Goal: Task Accomplishment & Management: Use online tool/utility

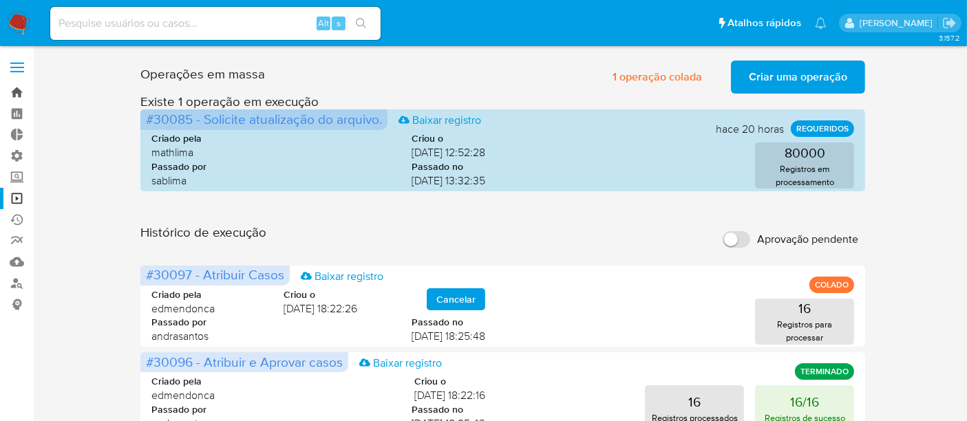
click at [12, 90] on link "Bandeja" at bounding box center [82, 92] width 164 height 21
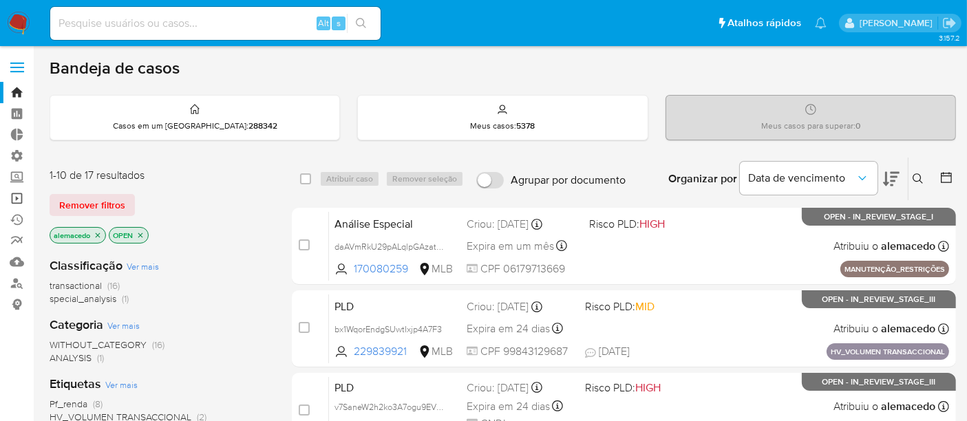
click at [25, 191] on link "Operações em massa" at bounding box center [82, 198] width 164 height 21
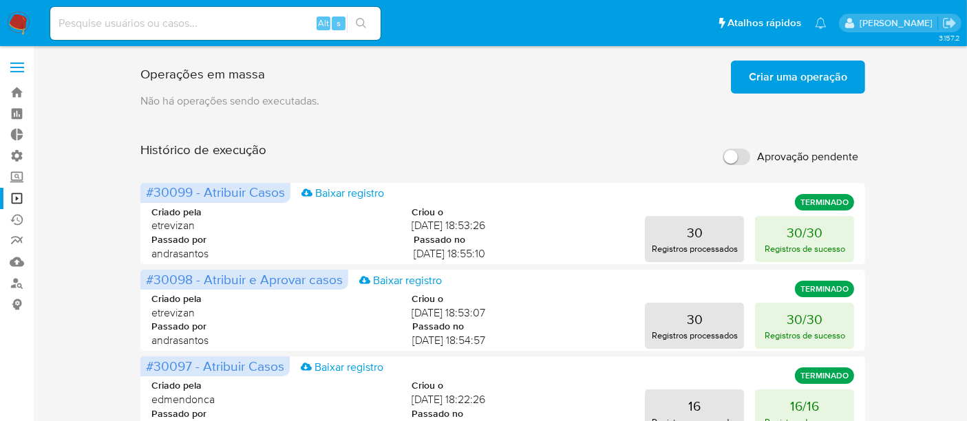
click at [836, 74] on span "Criar uma operação" at bounding box center [798, 77] width 98 height 30
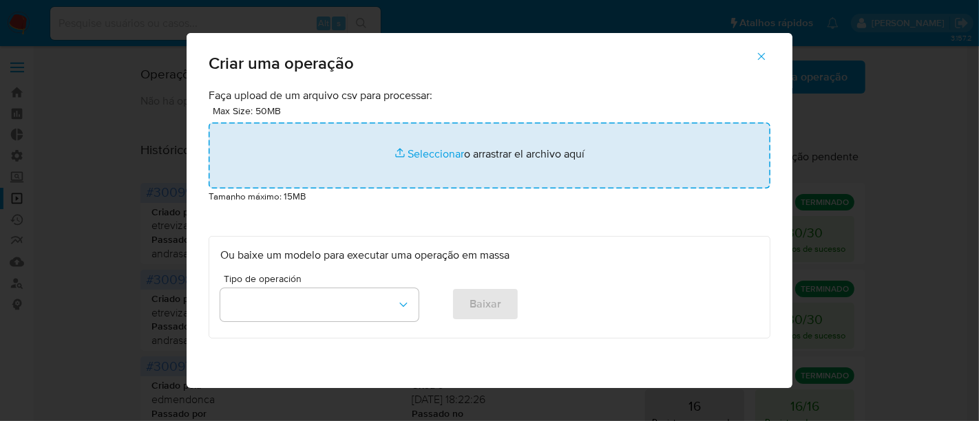
click at [440, 157] on input "file" at bounding box center [490, 156] width 562 height 66
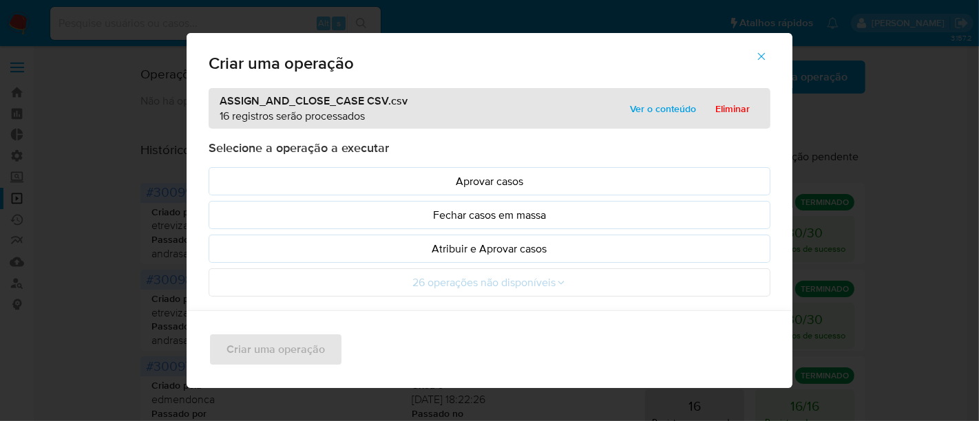
click at [659, 106] on span "Ver o conteúdo" at bounding box center [663, 108] width 66 height 19
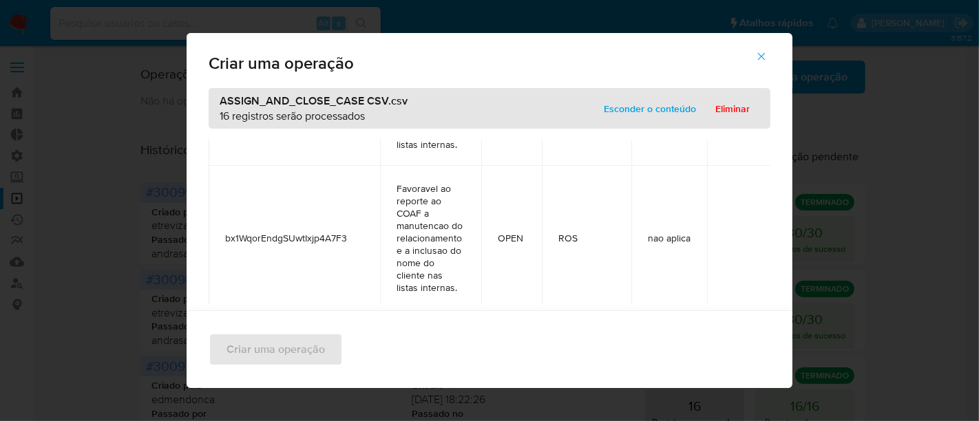
scroll to position [1795, 0]
click at [655, 101] on span "Esconder o conteúdo" at bounding box center [650, 108] width 92 height 19
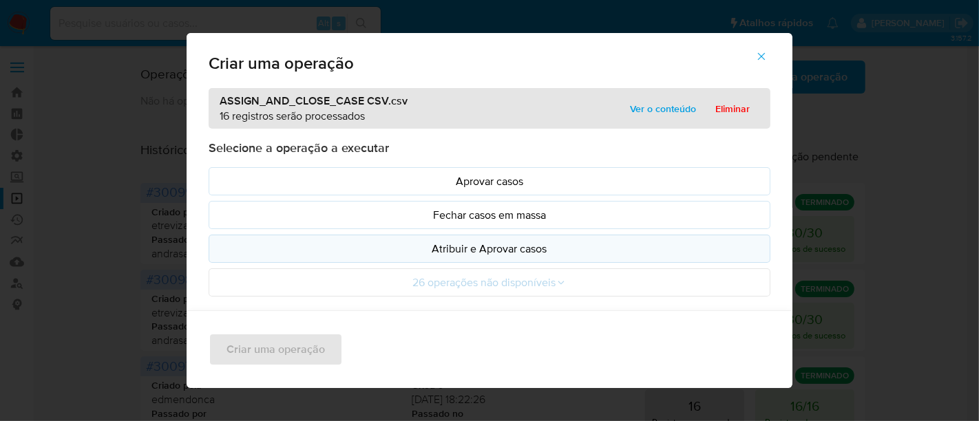
click at [496, 251] on p "Atribuir e Aprovar casos" at bounding box center [489, 249] width 538 height 16
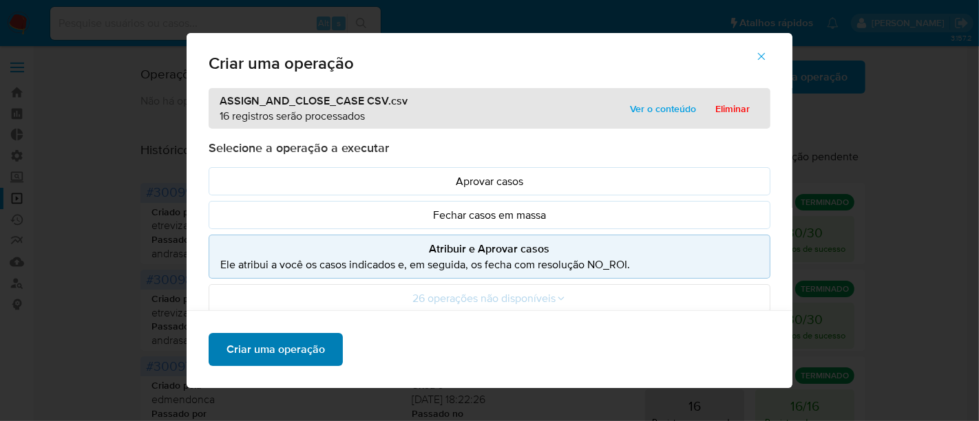
click at [247, 337] on span "Criar uma operação" at bounding box center [275, 350] width 98 height 30
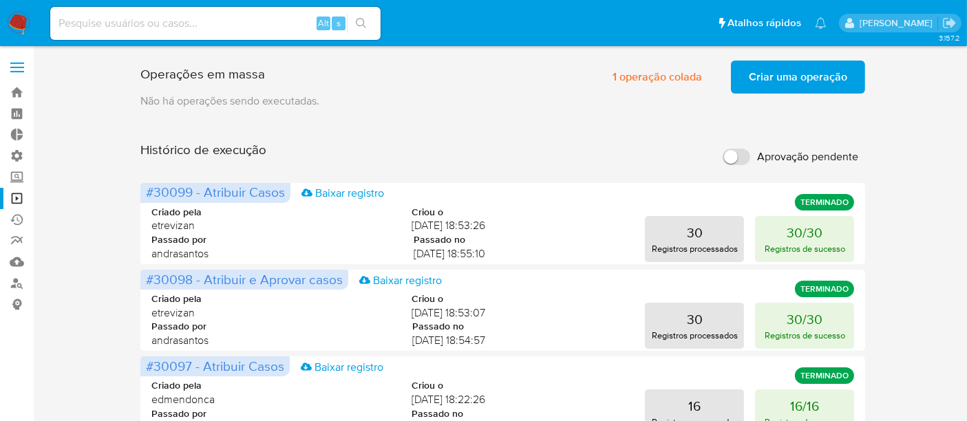
click at [783, 77] on span "Criar uma operação" at bounding box center [798, 77] width 98 height 30
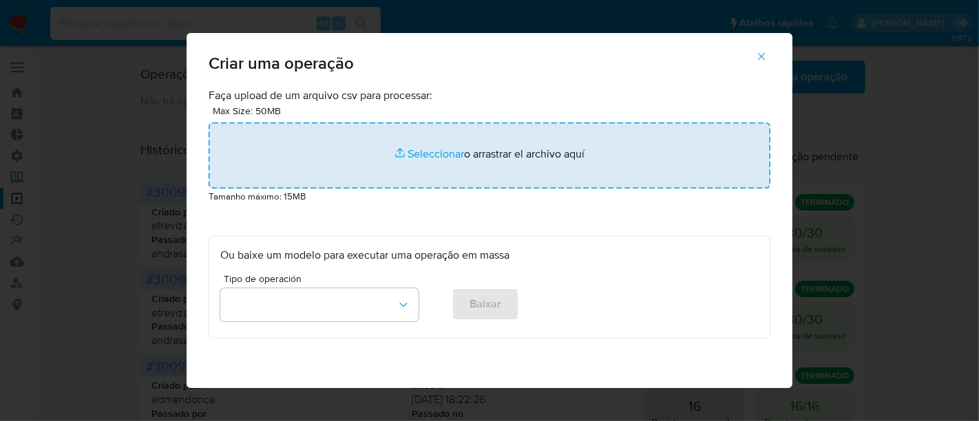
click at [450, 152] on input "file" at bounding box center [490, 156] width 562 height 66
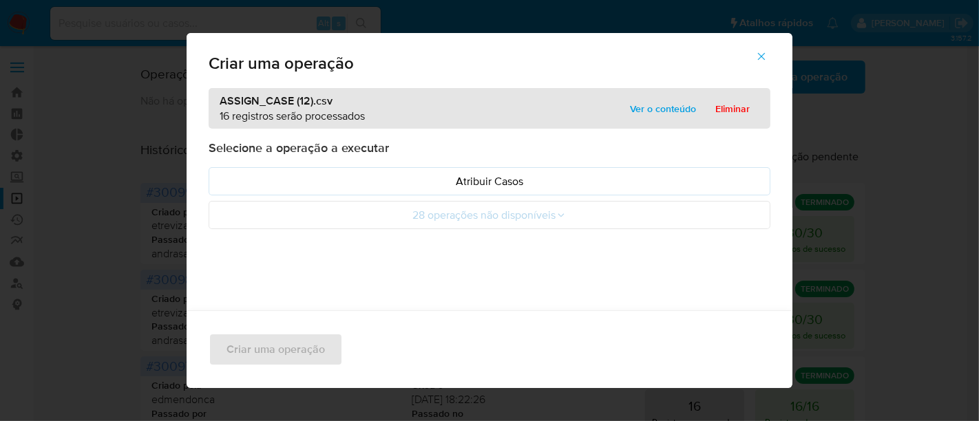
click at [677, 108] on span "Ver o conteúdo" at bounding box center [663, 108] width 66 height 19
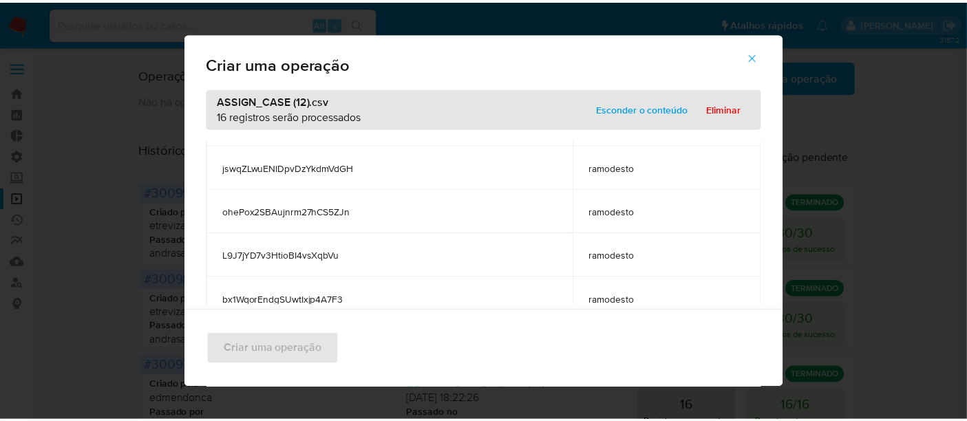
scroll to position [573, 0]
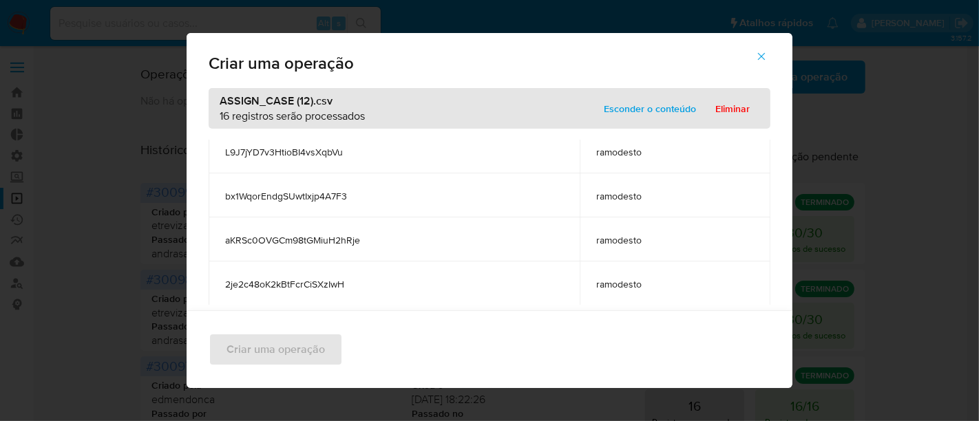
click at [640, 108] on span "Esconder o conteúdo" at bounding box center [650, 108] width 92 height 19
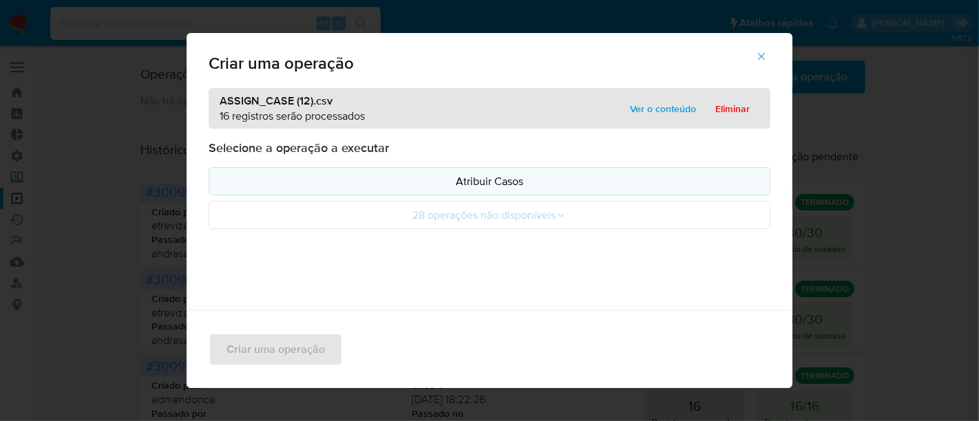
click at [441, 183] on p "Atribuir Casos" at bounding box center [489, 181] width 538 height 16
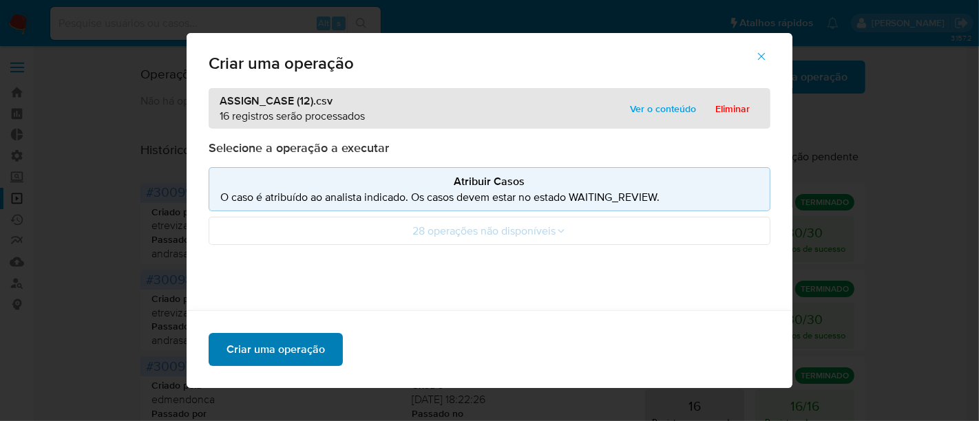
click at [275, 350] on span "Criar uma operação" at bounding box center [275, 350] width 98 height 30
